Goal: Transaction & Acquisition: Purchase product/service

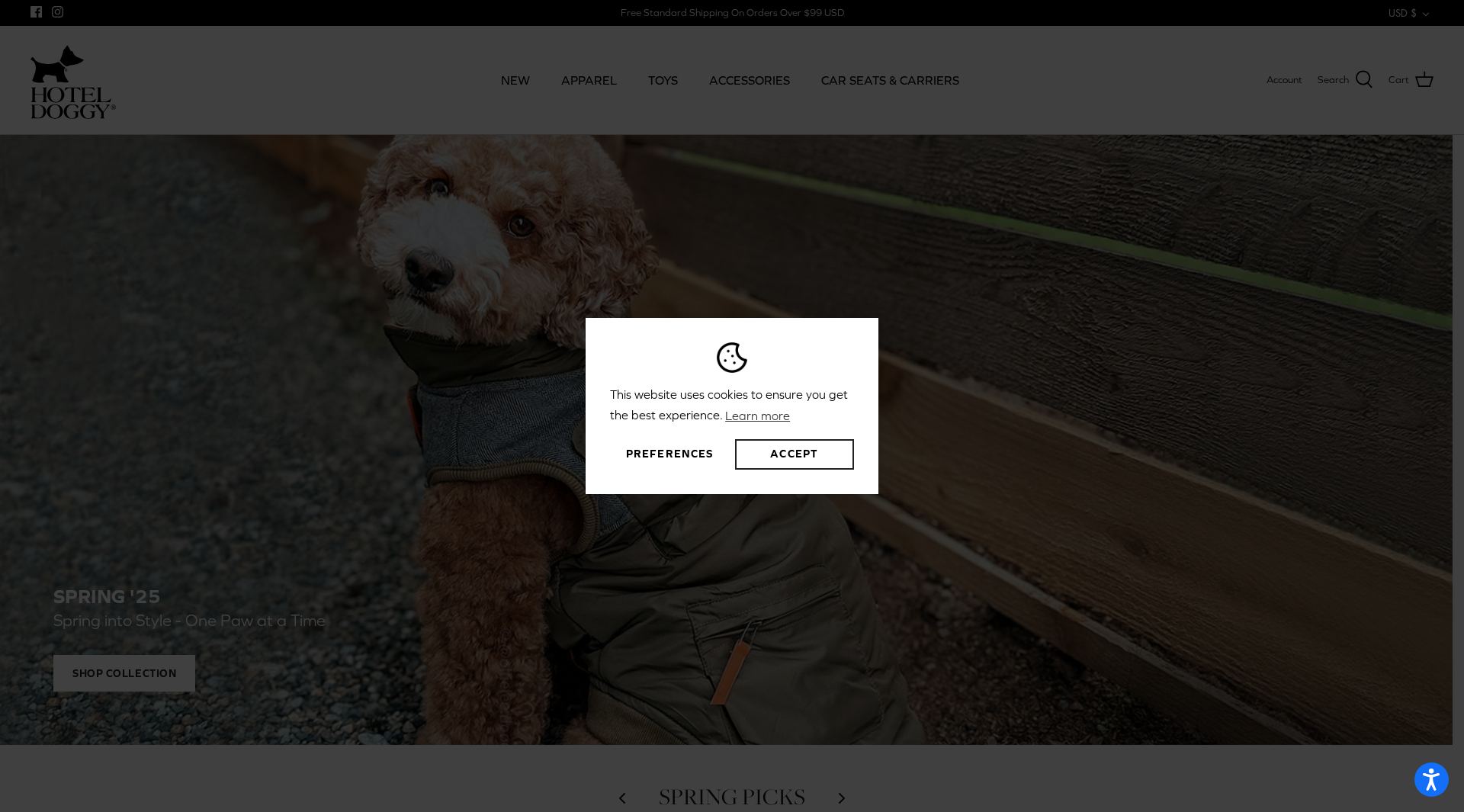
click at [766, 453] on button "Accept" at bounding box center [795, 454] width 119 height 30
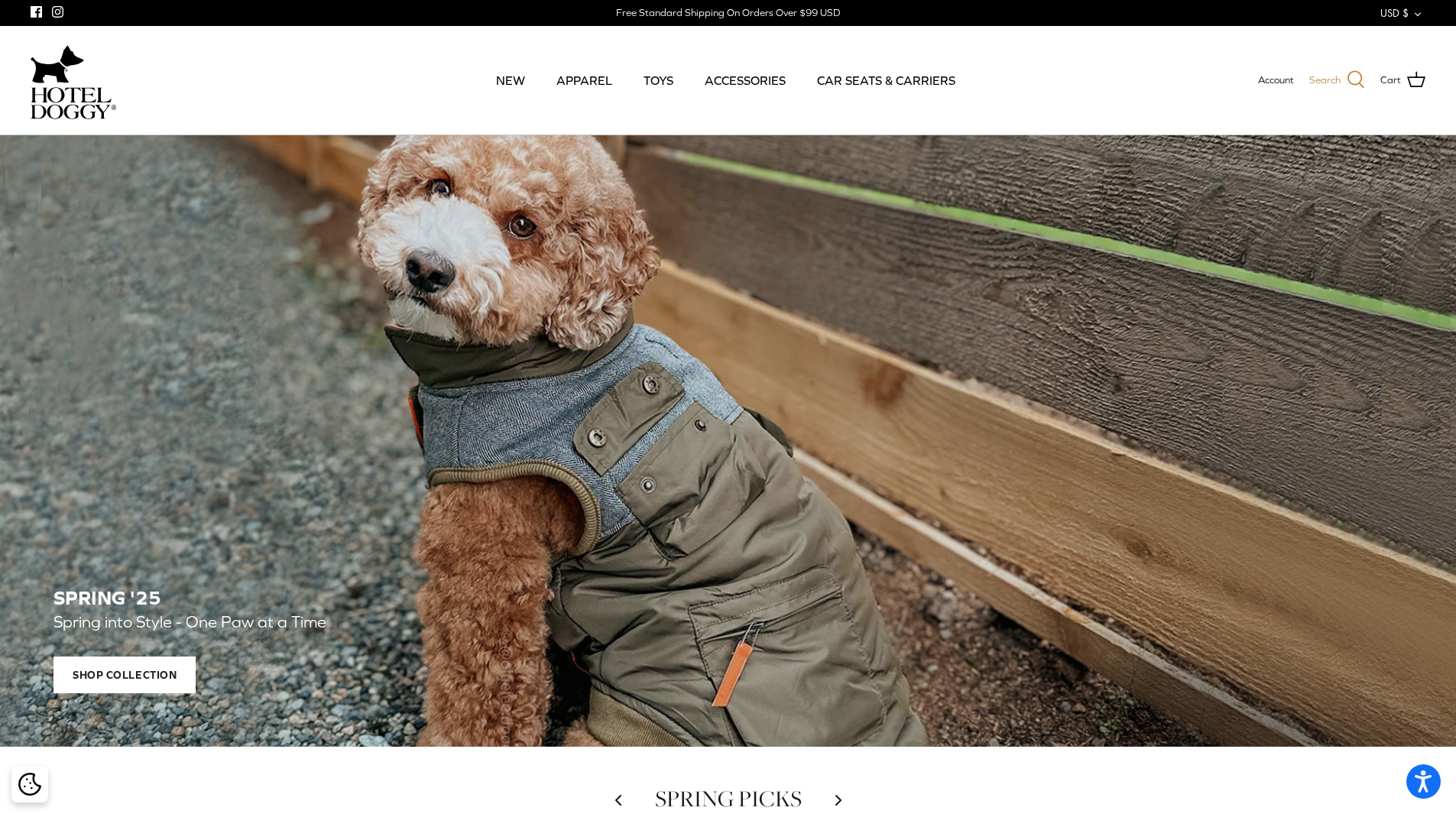
click at [1357, 78] on icon at bounding box center [1355, 79] width 19 height 19
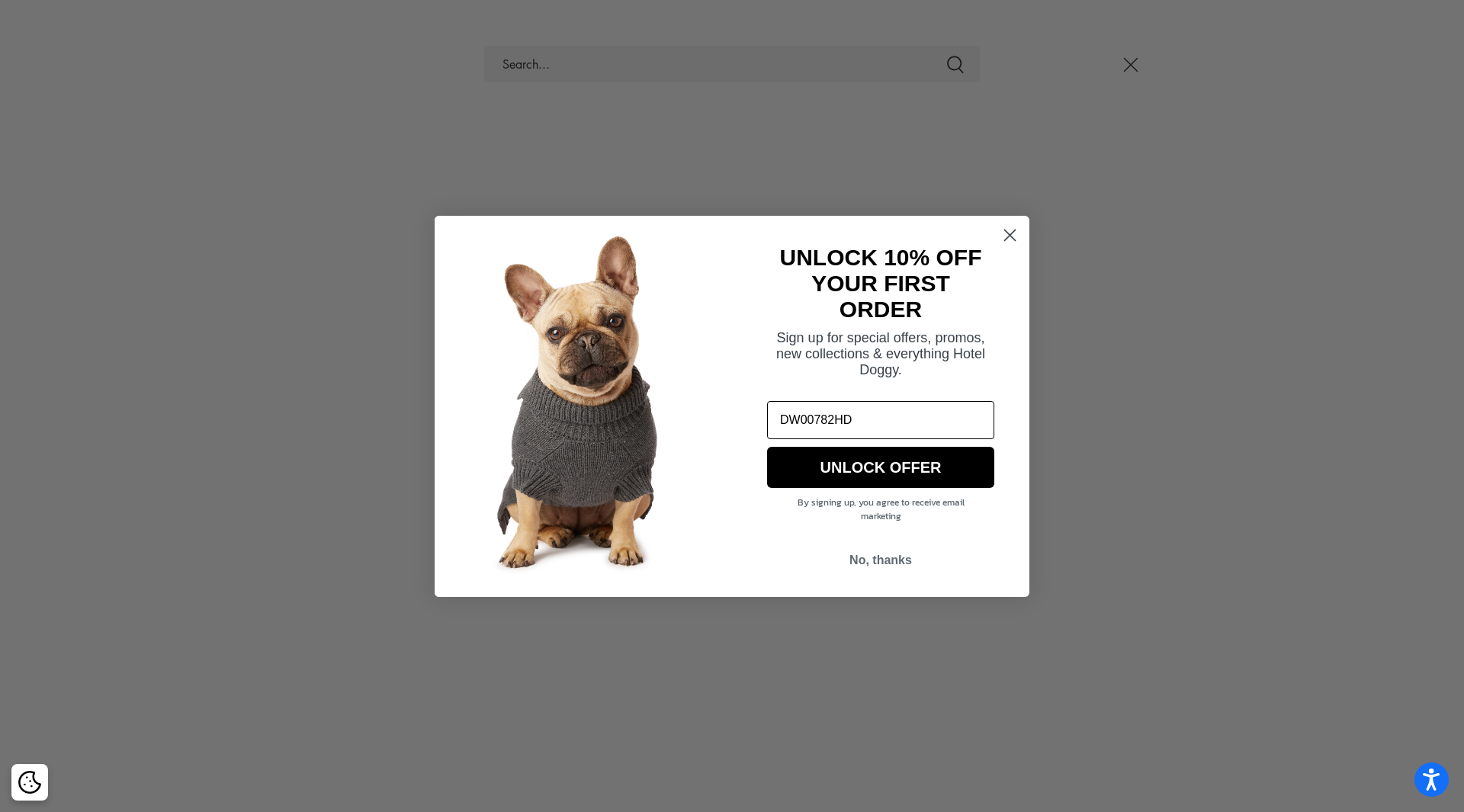
type input "DW00782HD"
click input "Submit" at bounding box center [0, 0] width 0 height 0
click at [1020, 235] on circle "Close dialog" at bounding box center [1010, 235] width 25 height 25
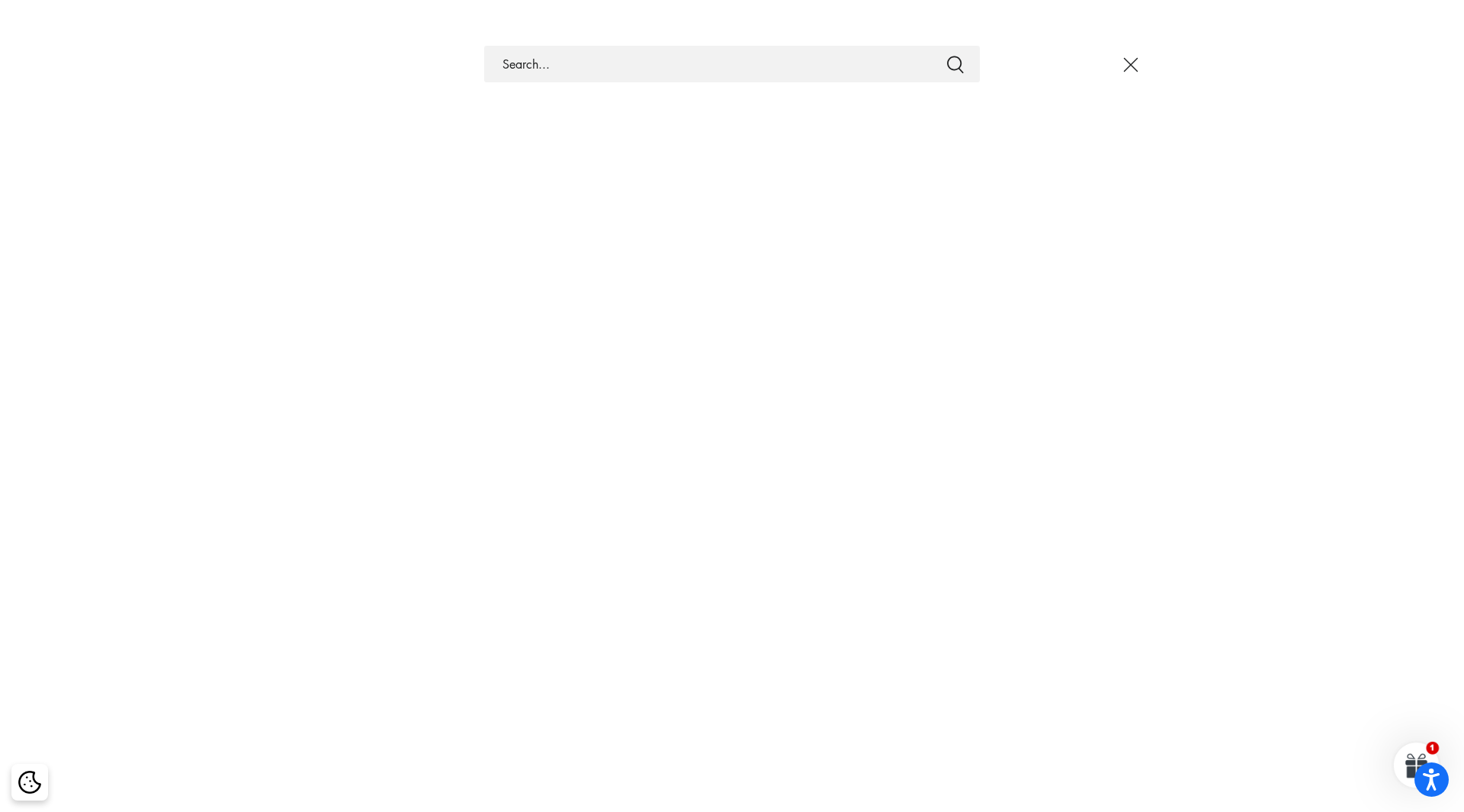
click at [621, 65] on input "Search Store" at bounding box center [732, 64] width 496 height 37
type input "DW00782HD"
click at [946, 55] on button "Submit" at bounding box center [955, 64] width 19 height 19
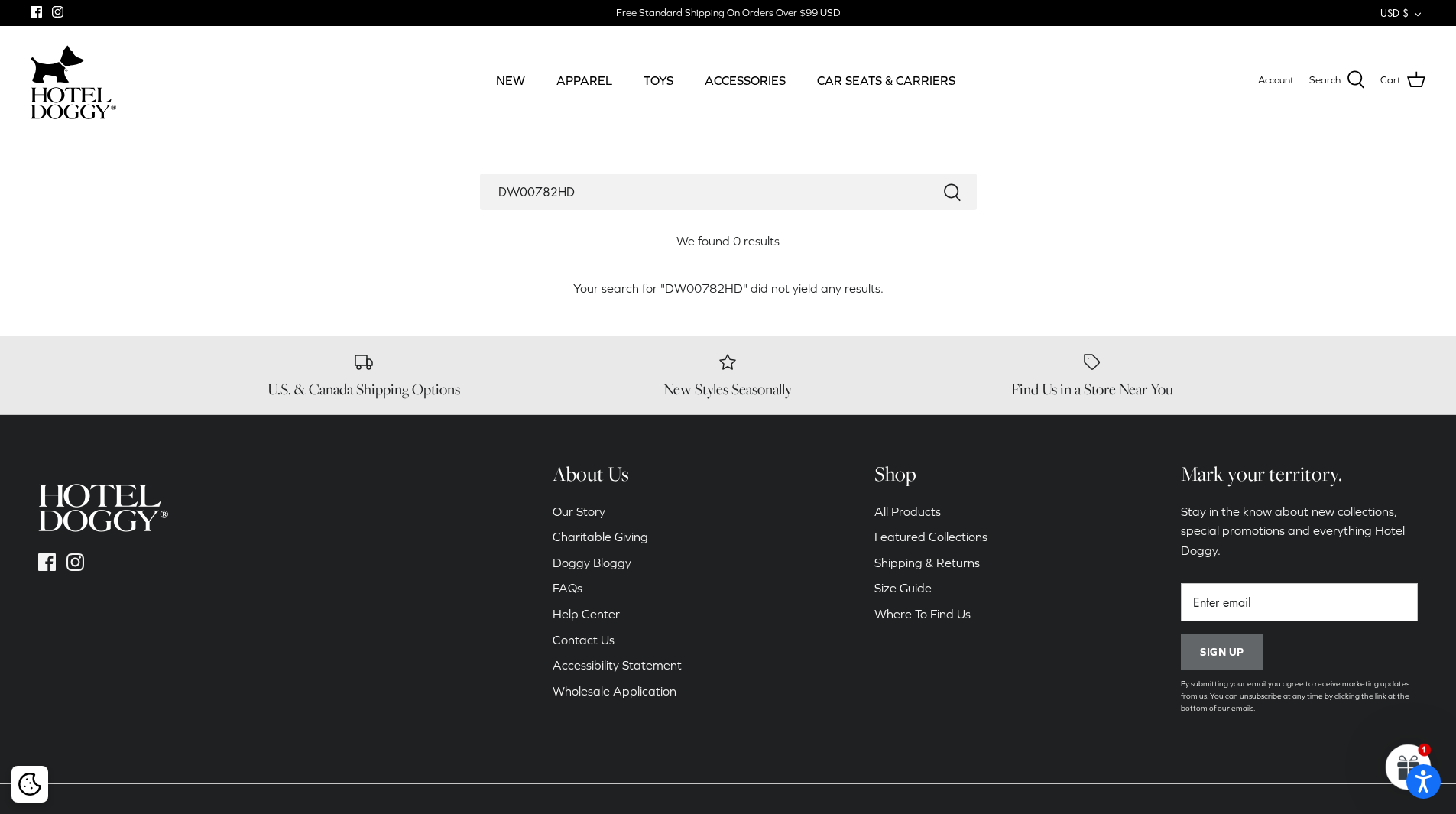
drag, startPoint x: 578, startPoint y: 195, endPoint x: 588, endPoint y: 189, distance: 11.7
click at [579, 195] on input "DW00782HD" at bounding box center [728, 192] width 497 height 37
click at [943, 182] on button "Submit" at bounding box center [952, 191] width 19 height 20
drag, startPoint x: 593, startPoint y: 195, endPoint x: 452, endPoint y: 149, distance: 148.3
click at [452, 150] on div "Search DW00782HD We found 0 results Your search for "DW00782HD" did not yield a…" at bounding box center [728, 236] width 1456 height 201
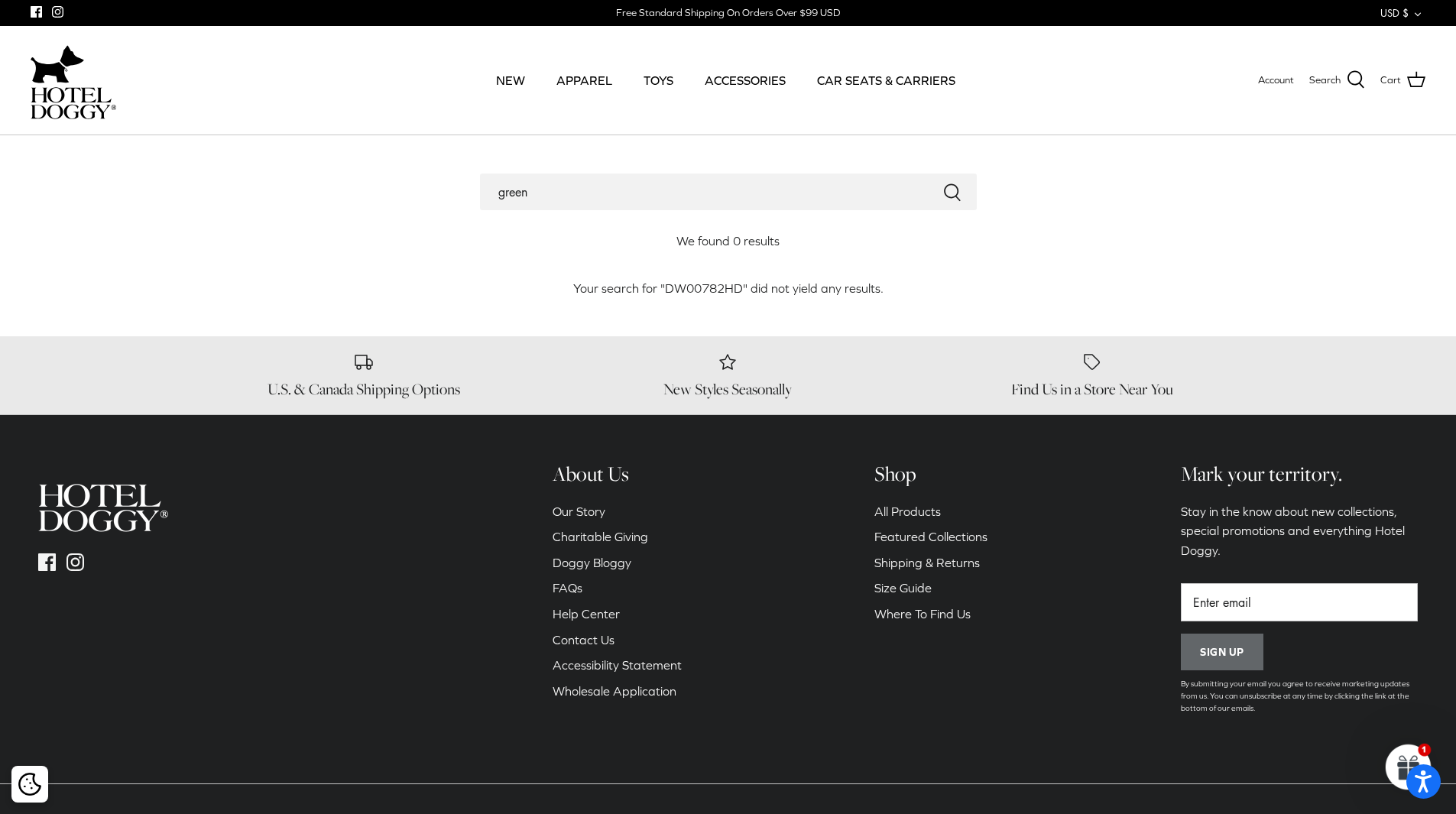
type input "green"
click at [943, 182] on button "Submit" at bounding box center [952, 191] width 19 height 20
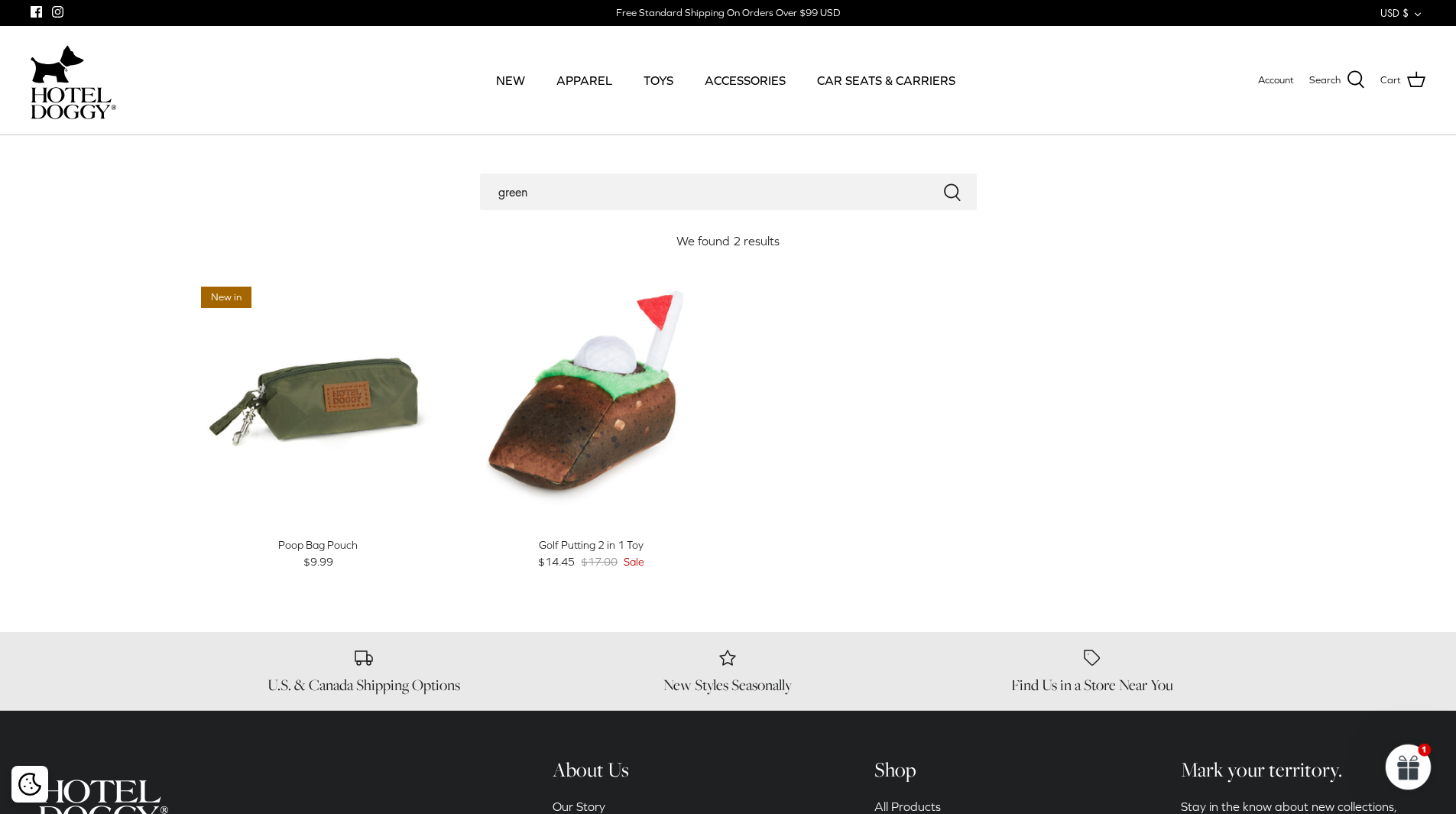
click at [564, 194] on input "green" at bounding box center [728, 192] width 497 height 37
type input "green patures"
click at [943, 182] on button "Submit" at bounding box center [952, 191] width 19 height 20
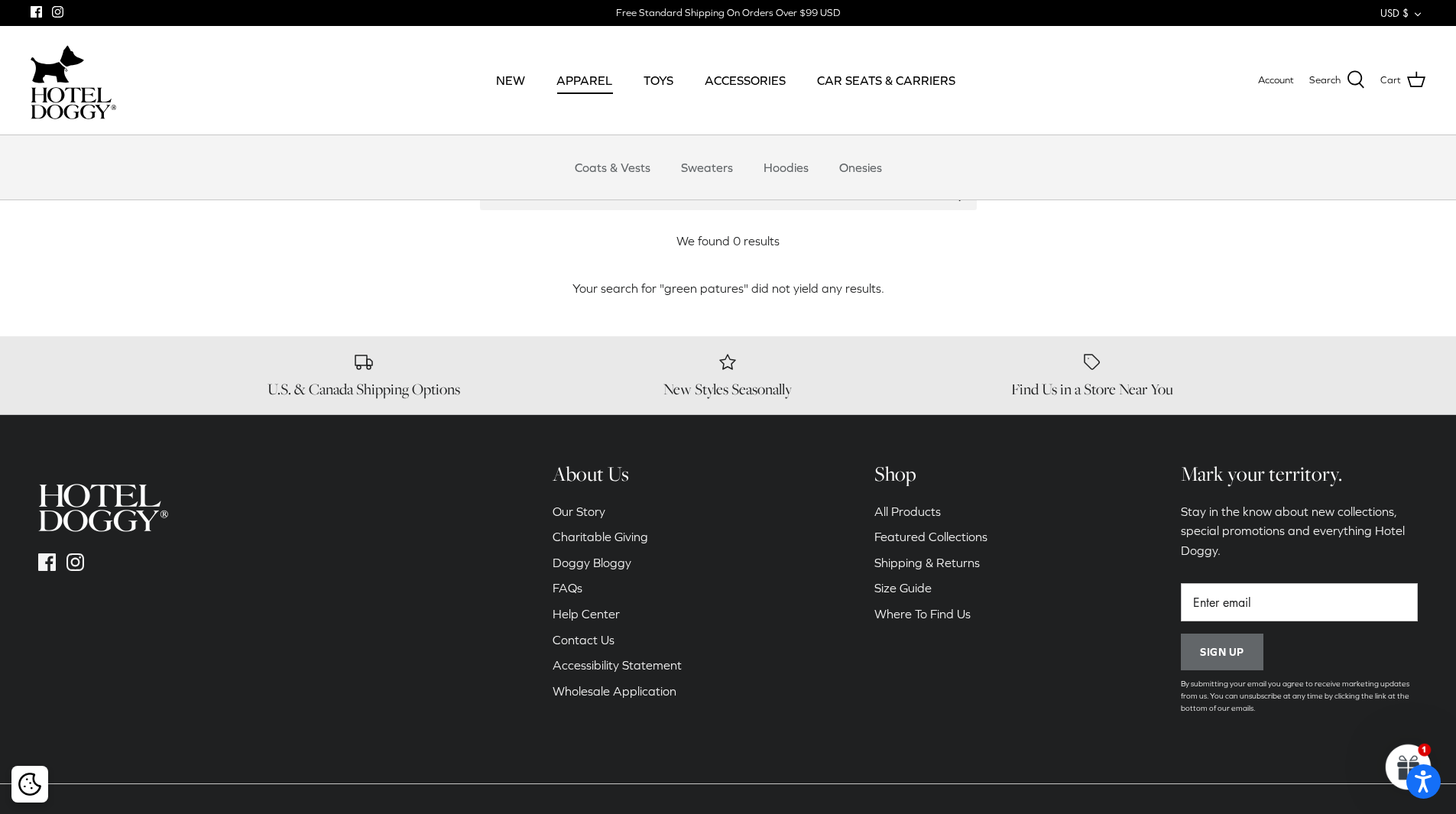
click at [580, 77] on link "APPAREL" at bounding box center [584, 80] width 83 height 52
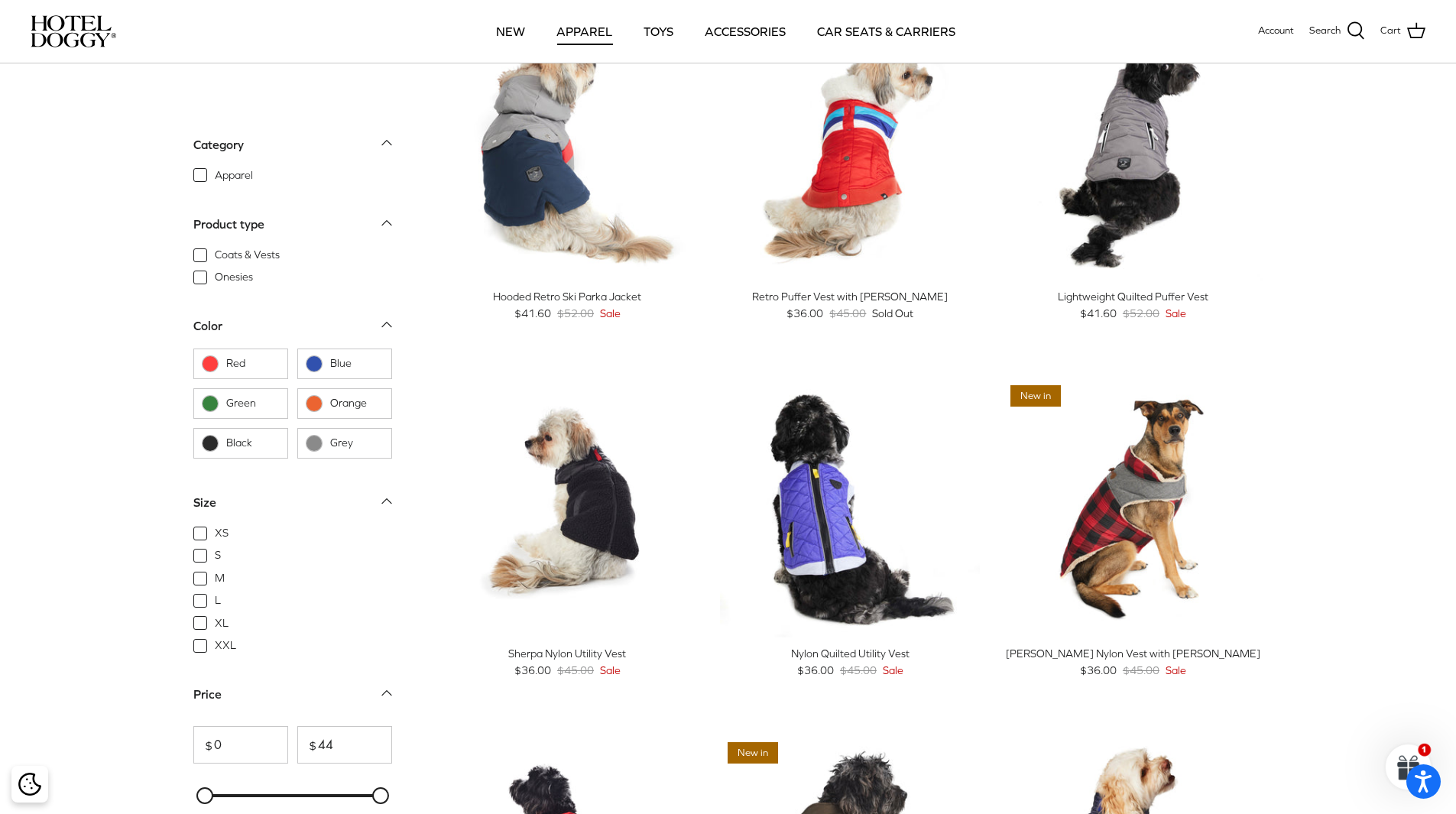
scroll to position [805, 0]
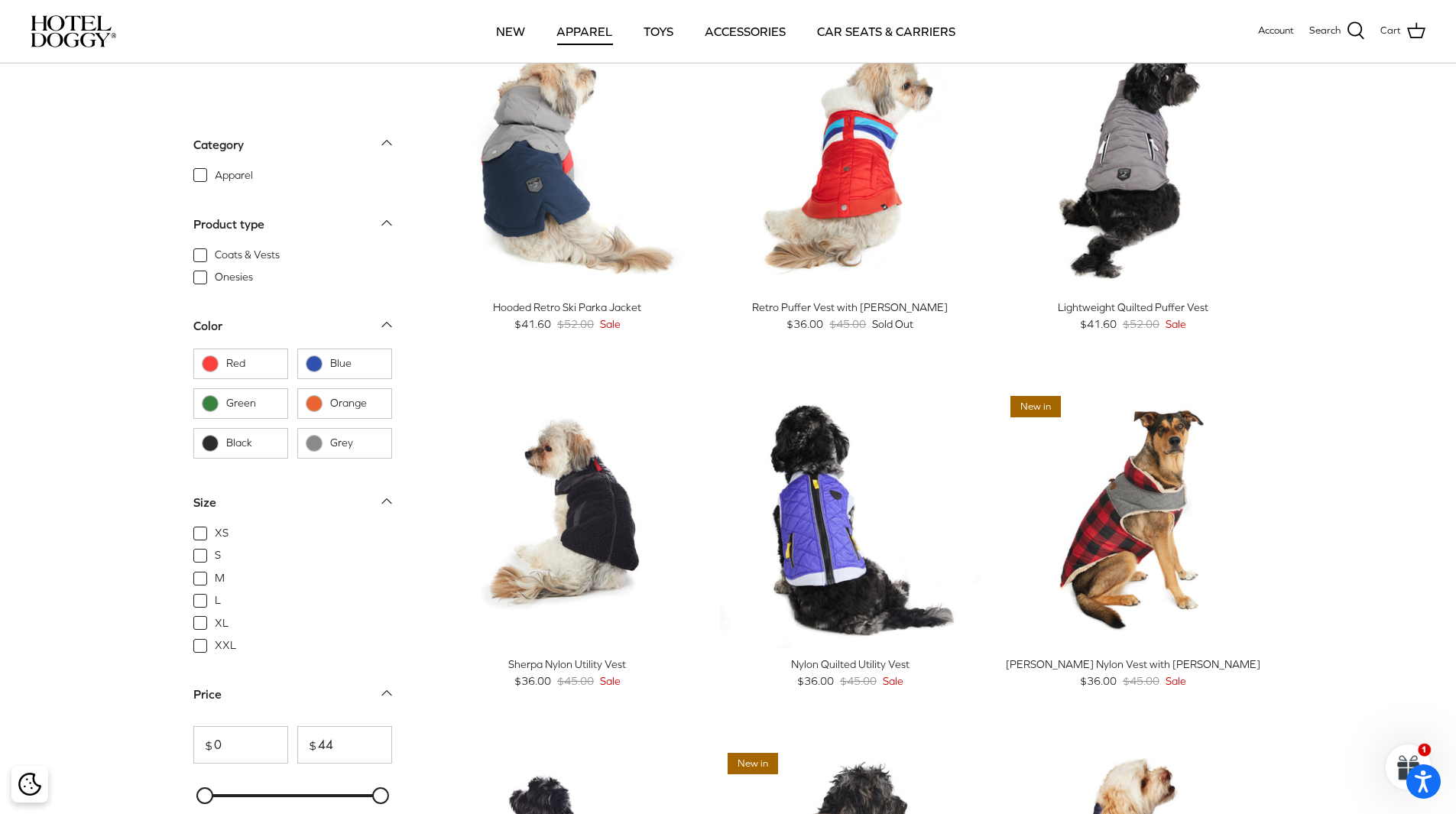
click at [215, 273] on span "Onesies" at bounding box center [233, 277] width 38 height 16
click at [213, 269] on input "Onesies" at bounding box center [214, 269] width 2 height 2
checkbox input "true"
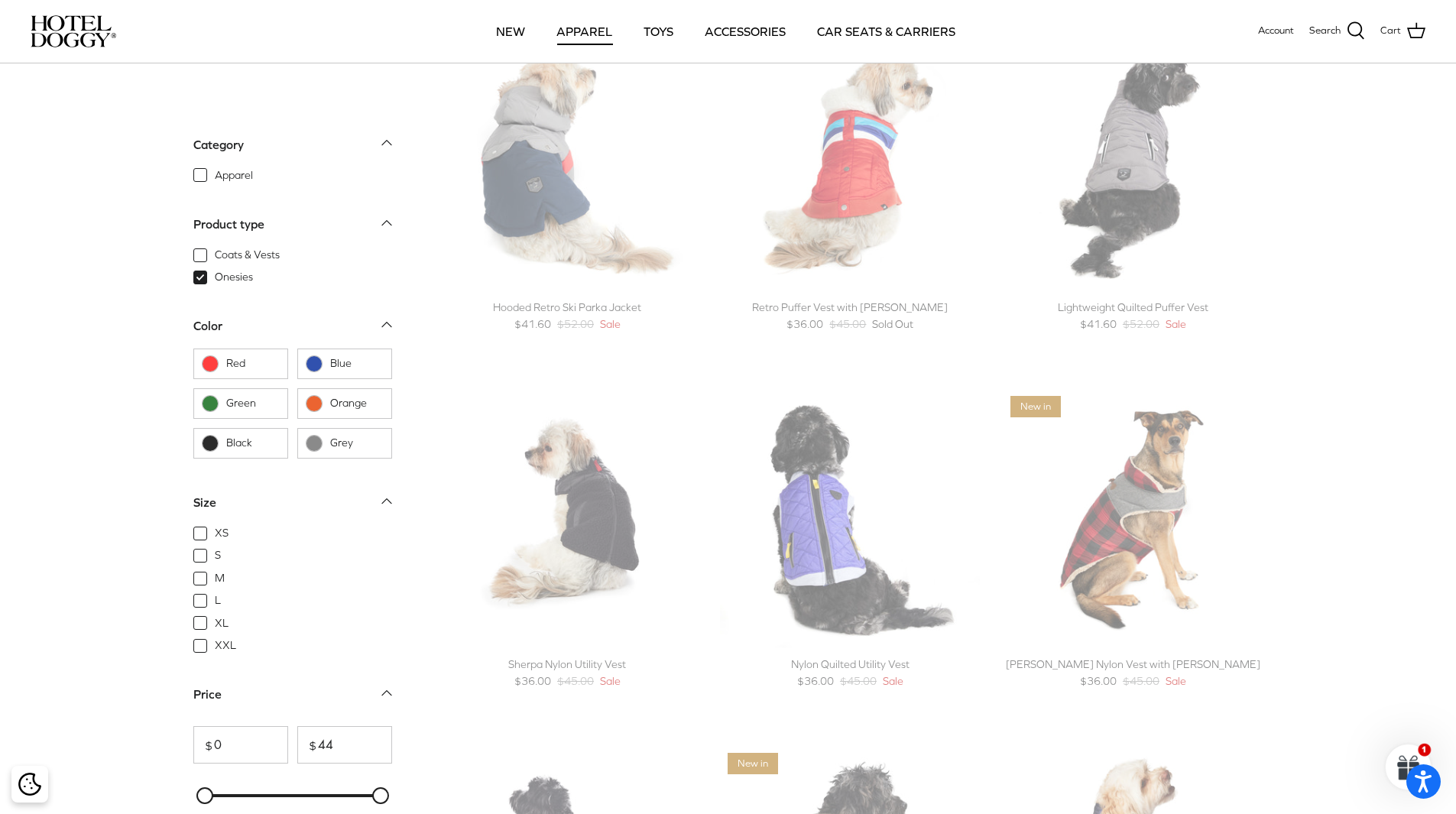
scroll to position [16, 0]
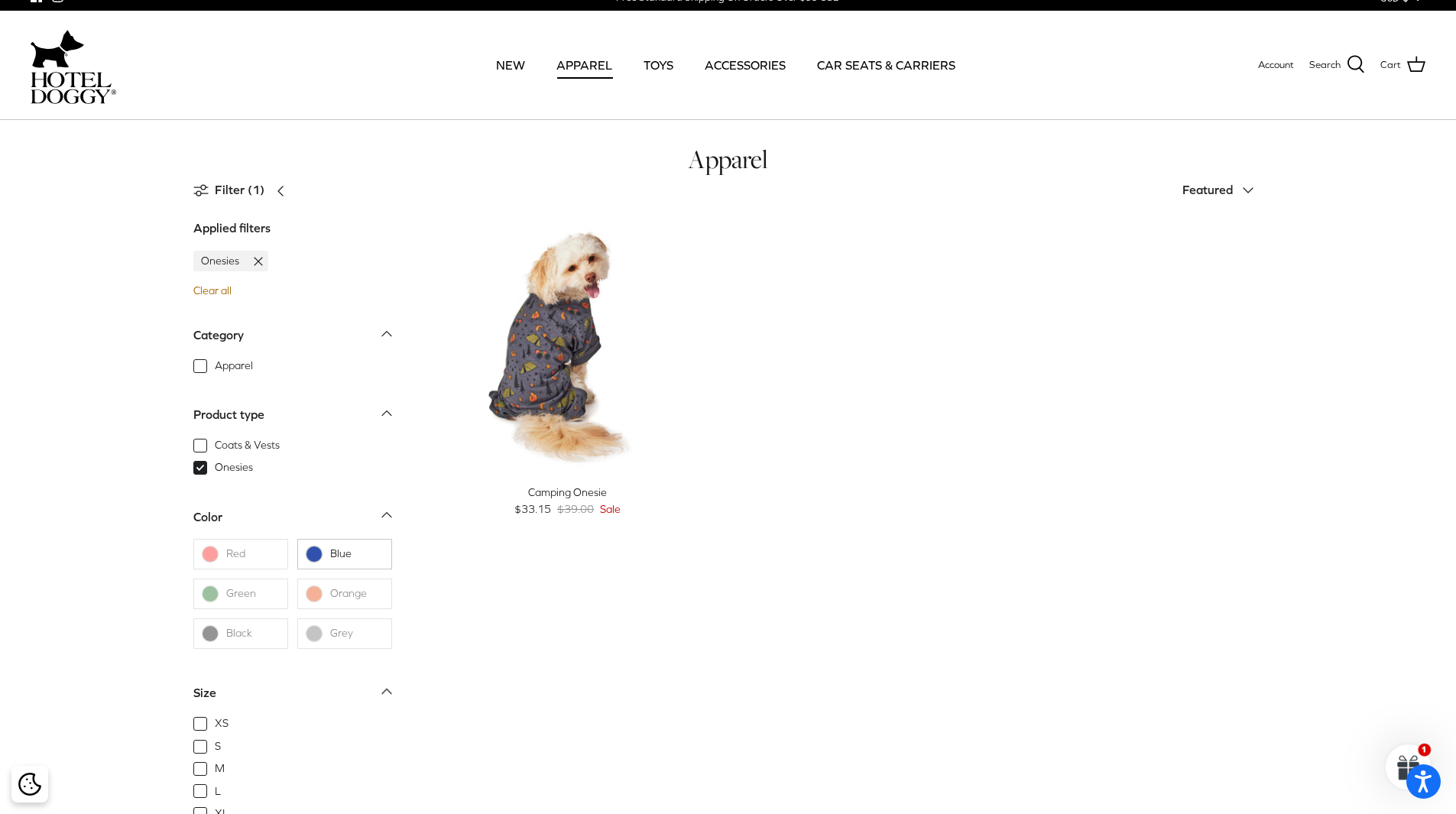
click at [209, 445] on label "Coats & Vests" at bounding box center [292, 445] width 198 height 17
click at [213, 437] on input "Coats & Vests" at bounding box center [214, 437] width 2 height 2
checkbox input "true"
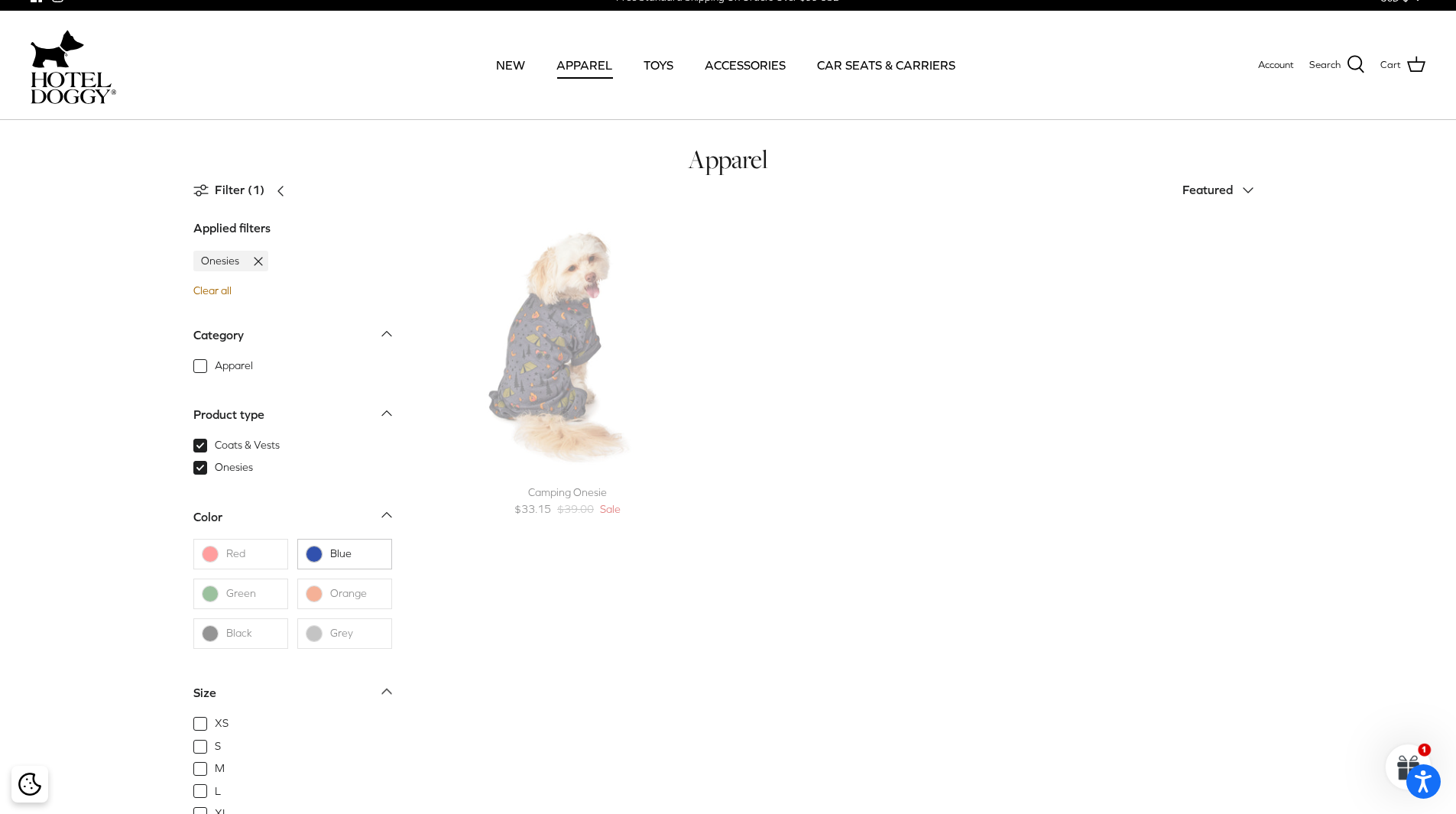
click at [215, 468] on span "Onesies" at bounding box center [233, 468] width 38 height 16
click at [213, 461] on input "Onesies" at bounding box center [214, 460] width 2 height 2
checkbox input "false"
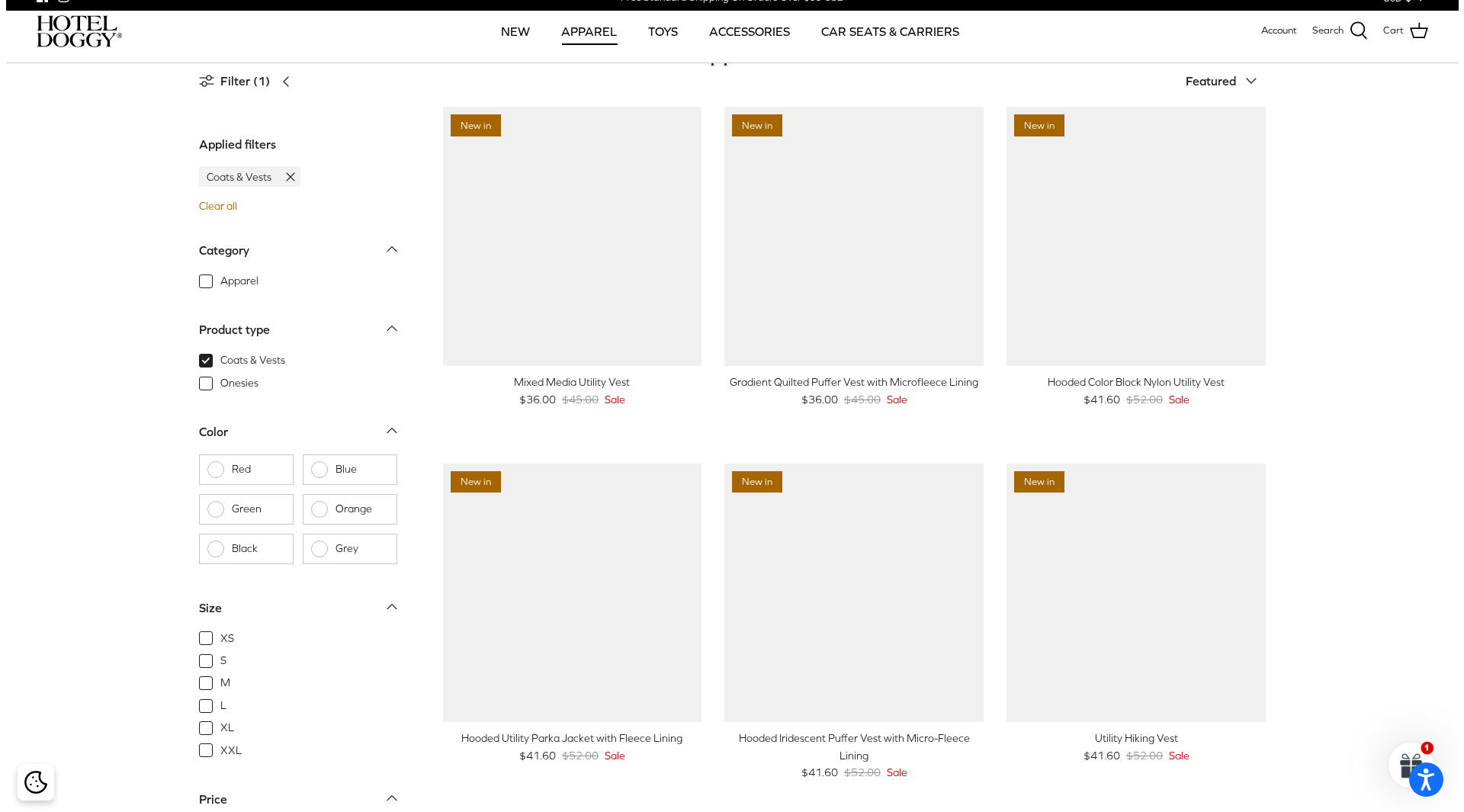
scroll to position [78, 0]
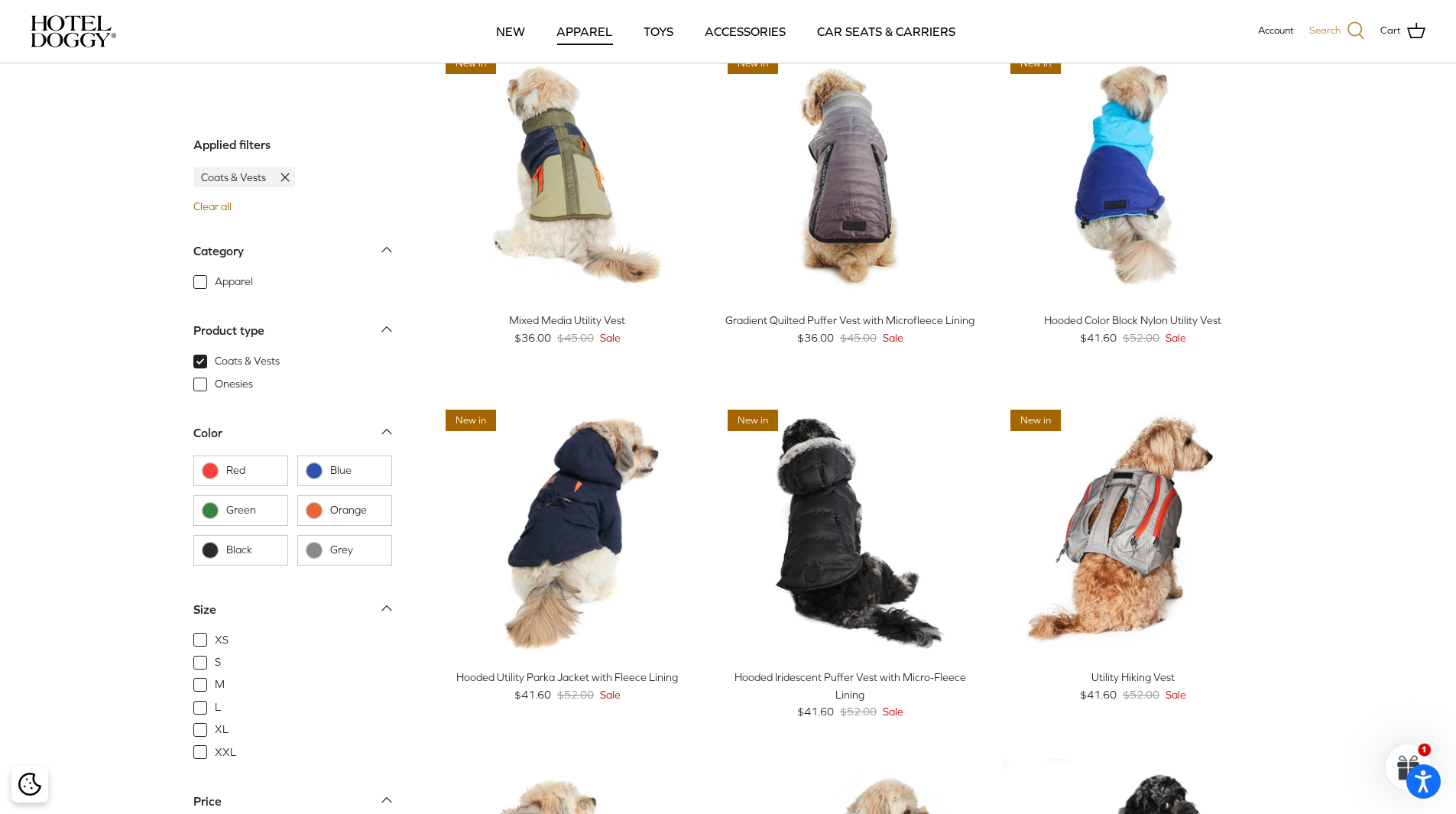
click at [1355, 30] on icon at bounding box center [1355, 30] width 19 height 19
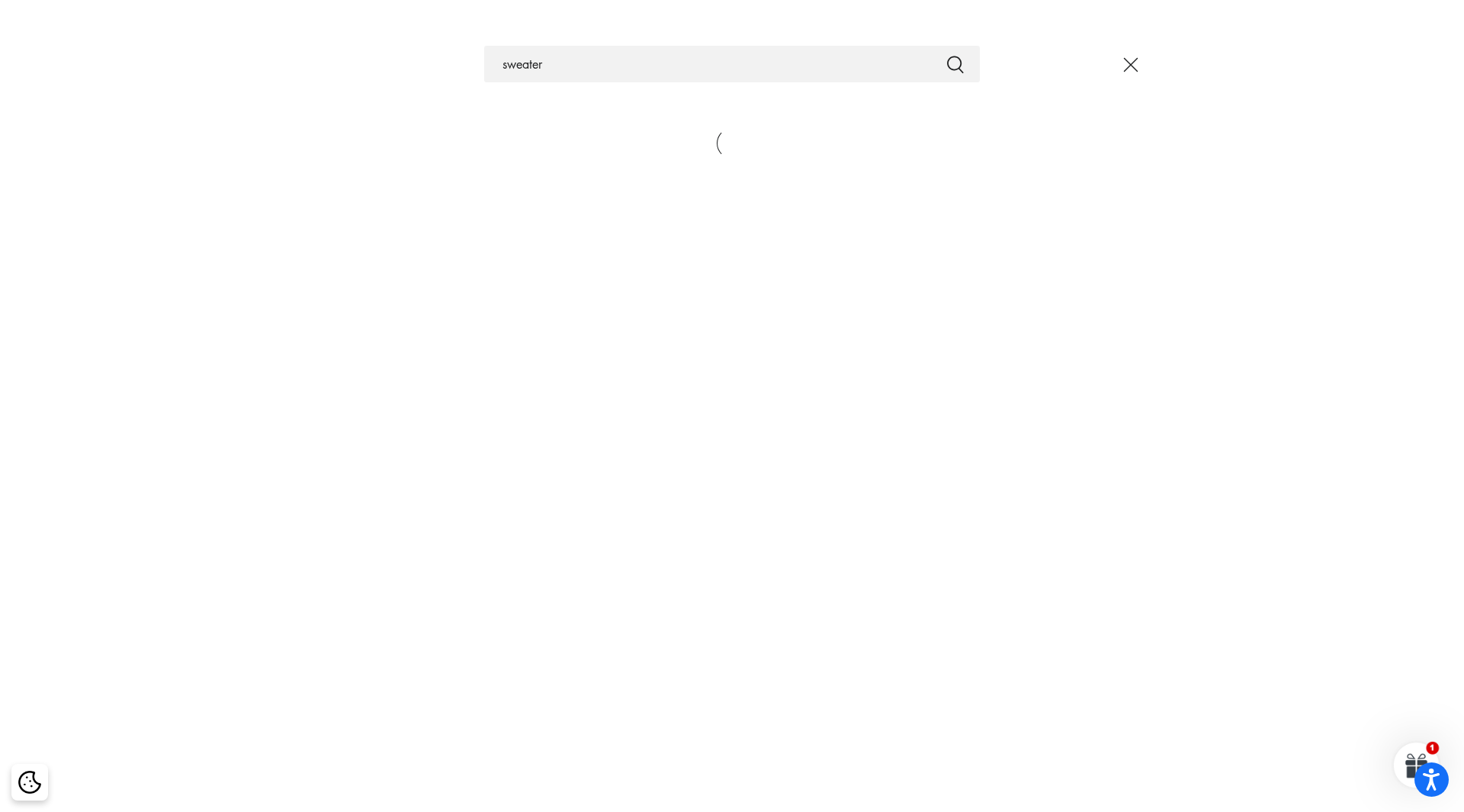
type input "sweater"
click at [946, 55] on button "Submit" at bounding box center [955, 64] width 19 height 19
